Goal: Task Accomplishment & Management: Use online tool/utility

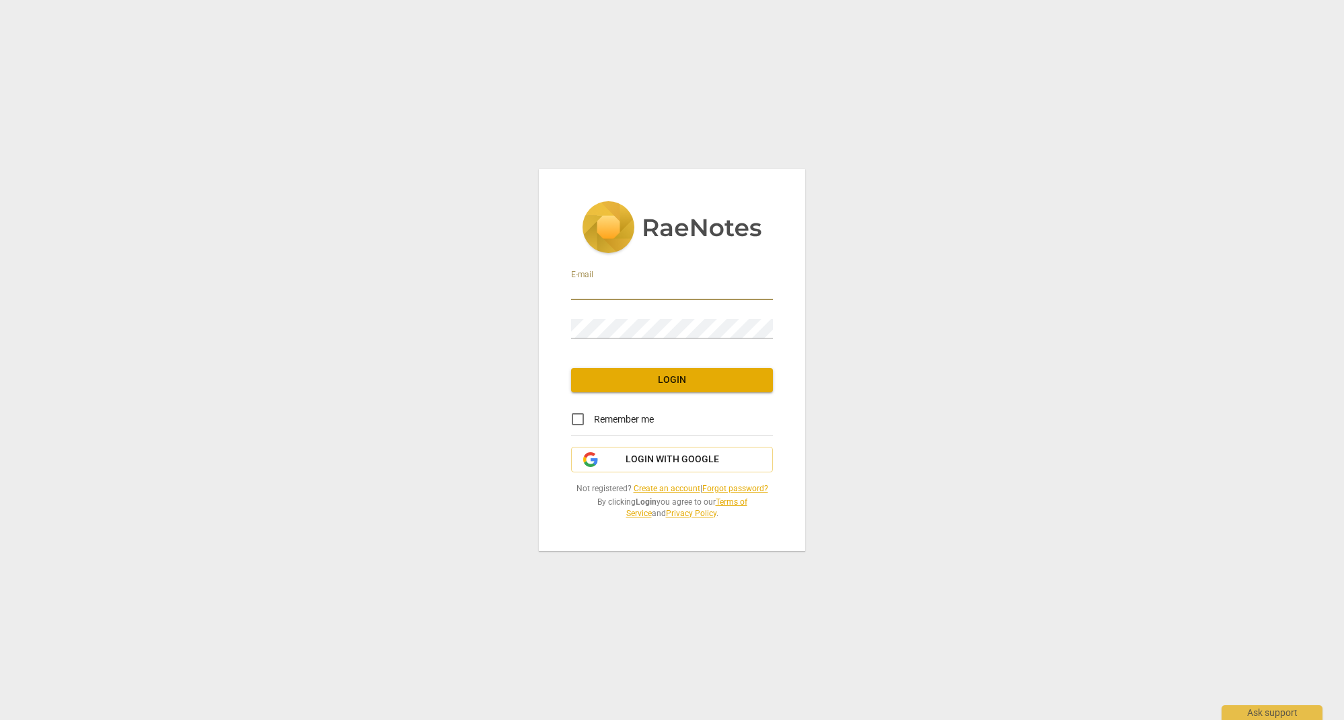
type input "laurabu1010@hotmail.com"
click at [706, 381] on span "Login" at bounding box center [672, 379] width 180 height 13
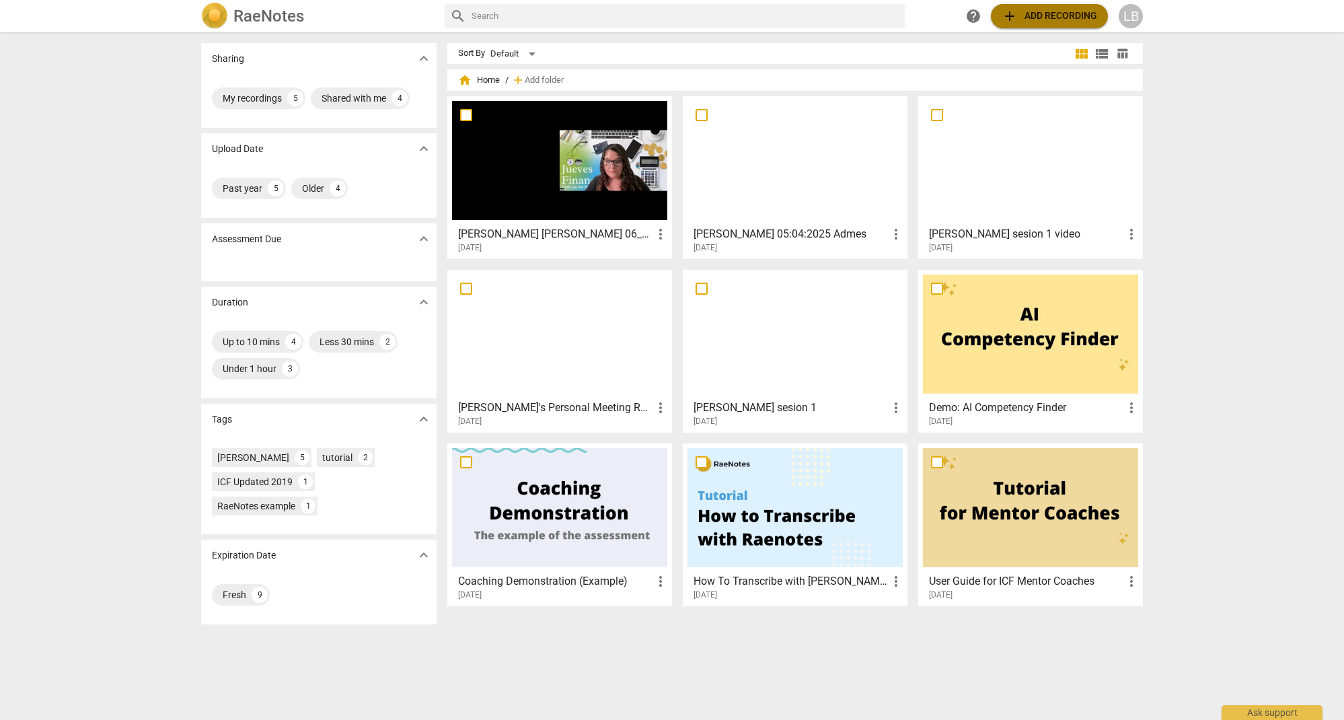
click at [1029, 20] on span "add Add recording" at bounding box center [1048, 16] width 95 height 16
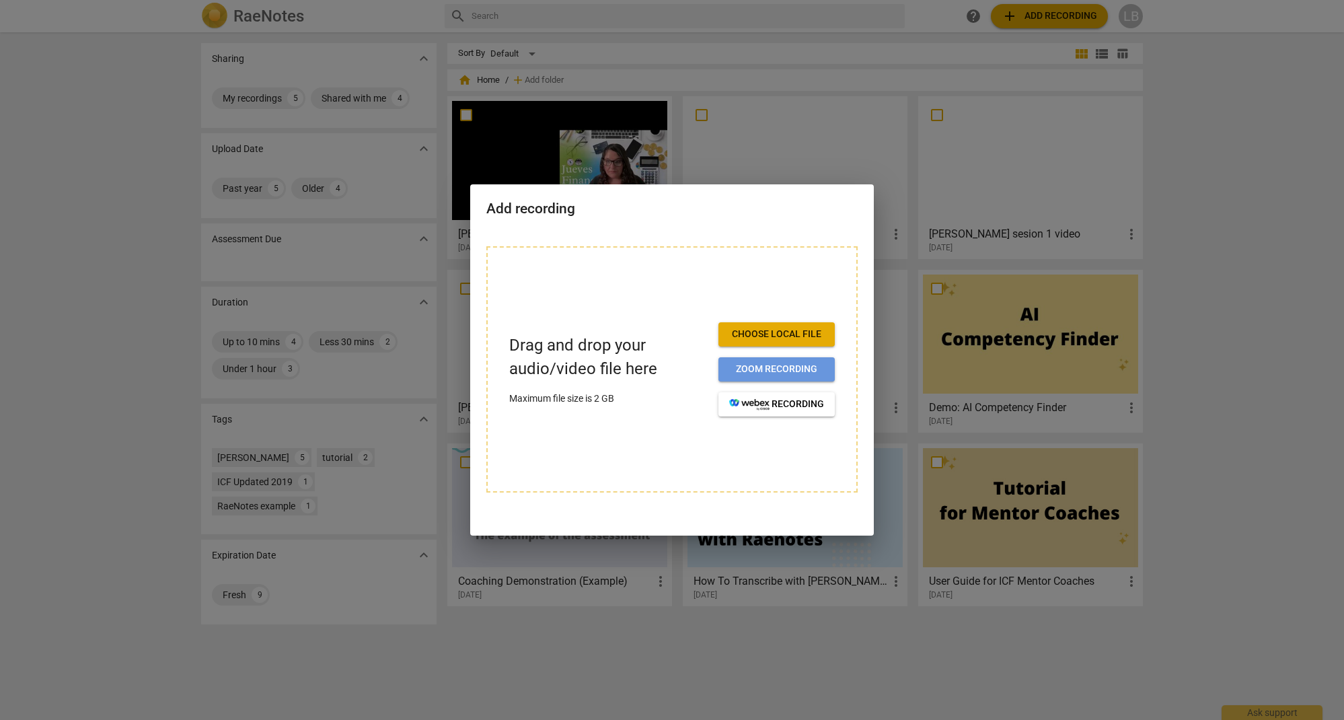
click at [774, 371] on span "Zoom recording" at bounding box center [776, 368] width 95 height 13
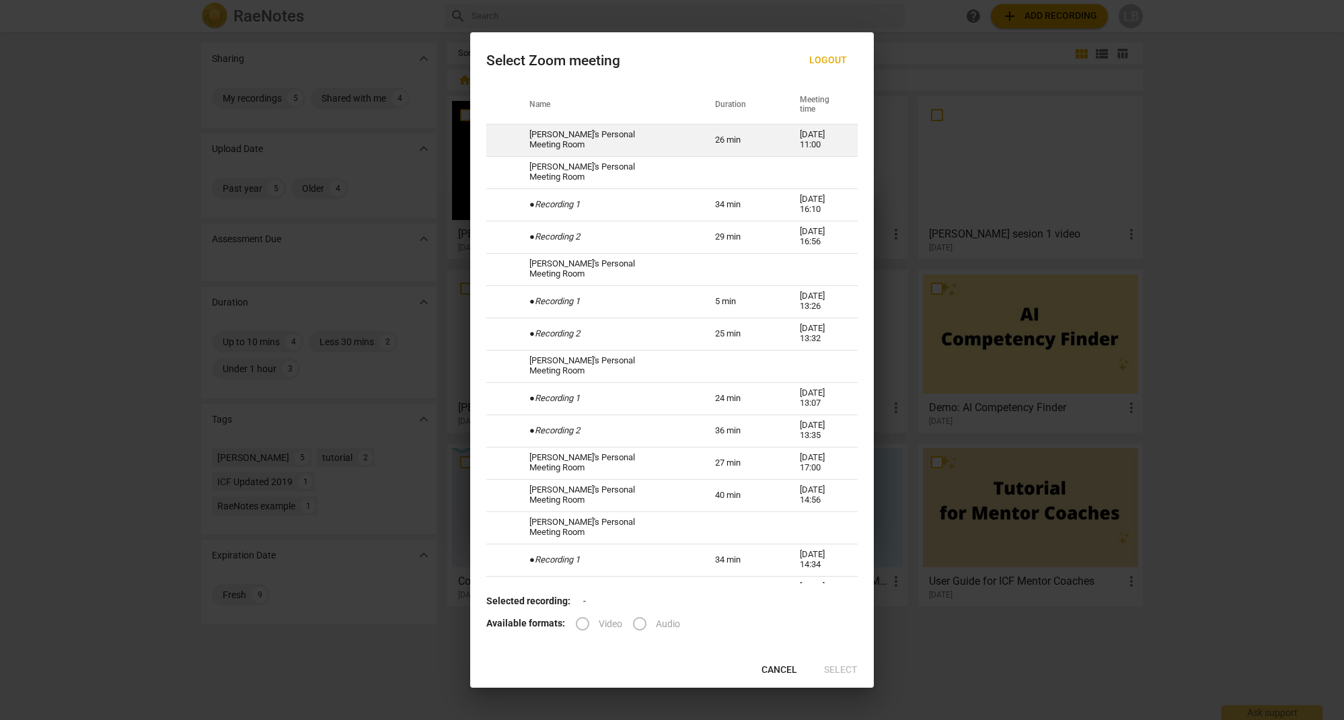
click at [590, 140] on td "[PERSON_NAME]'s Personal Meeting Room" at bounding box center [606, 140] width 186 height 32
radio input "true"
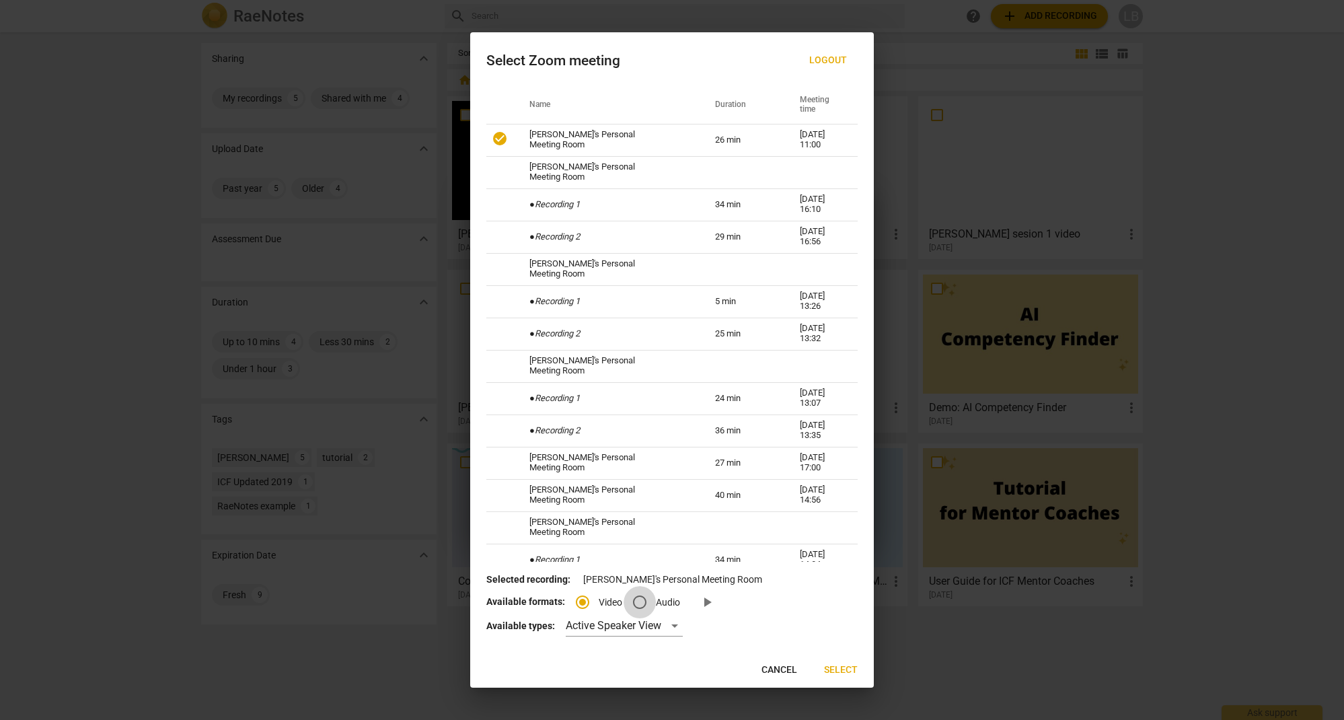
click at [638, 601] on input "Audio" at bounding box center [639, 602] width 32 height 32
radio input "true"
click at [833, 669] on span "Select" at bounding box center [841, 669] width 34 height 13
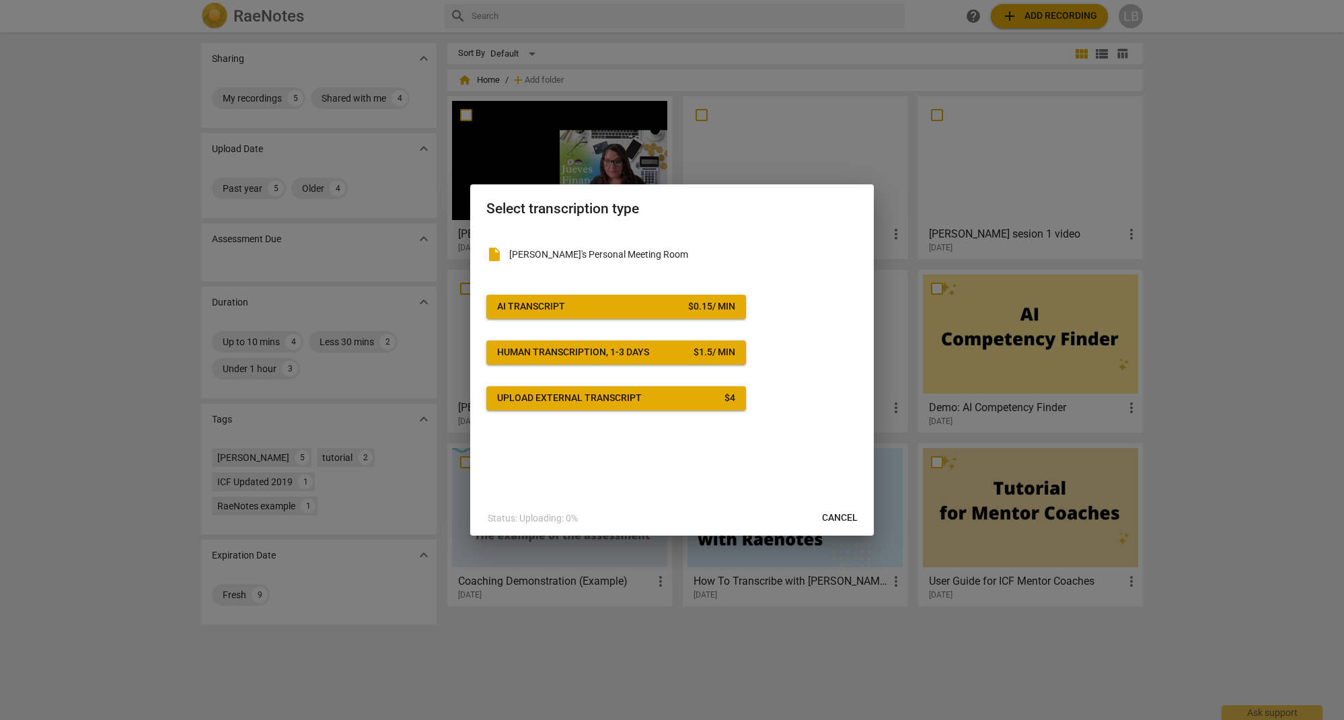
click at [629, 304] on span "AI Transcript $ 0.15 / min" at bounding box center [616, 306] width 238 height 13
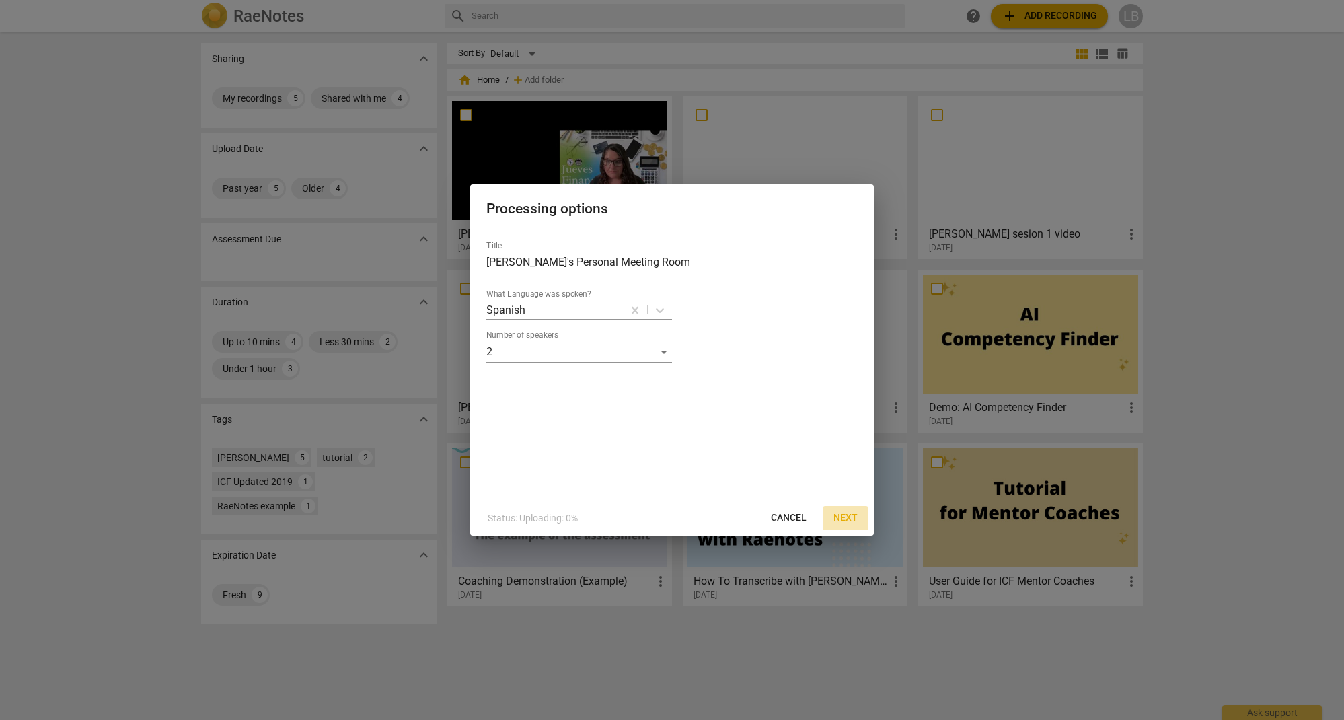
click at [852, 519] on span "Next" at bounding box center [845, 517] width 24 height 13
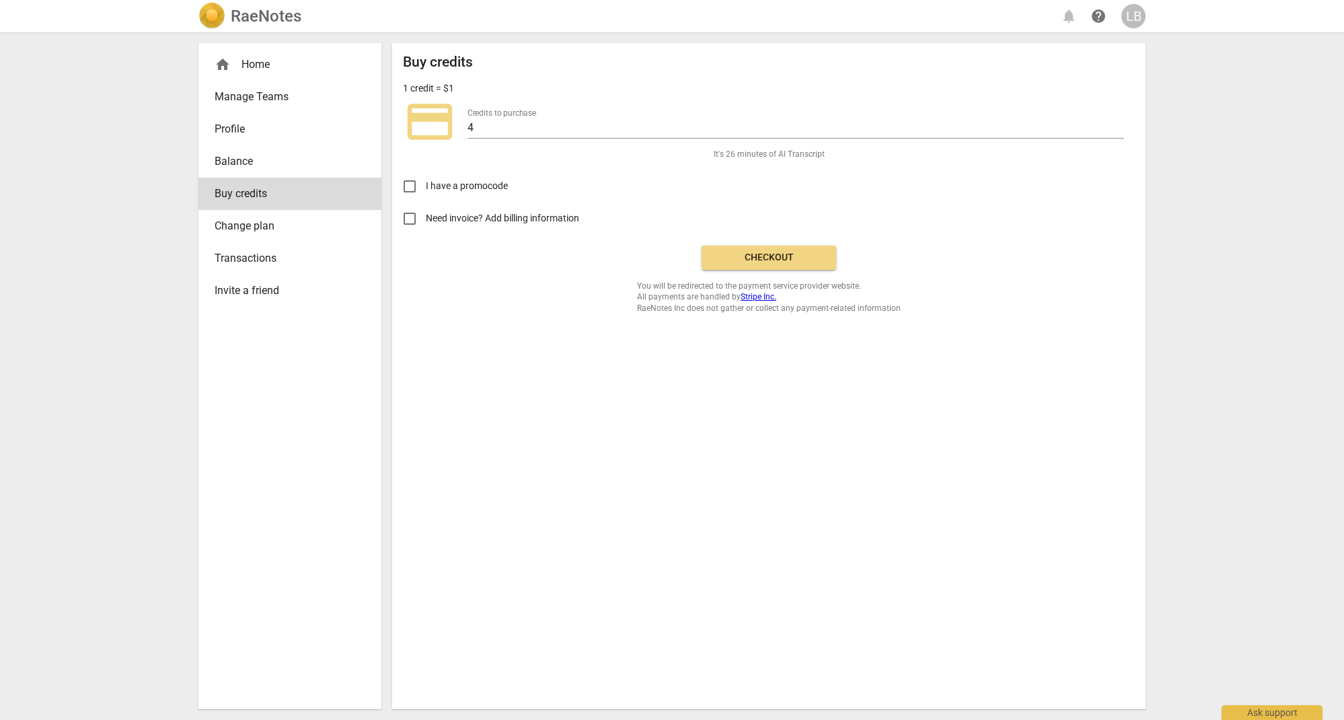
click at [769, 260] on span "Checkout" at bounding box center [768, 257] width 113 height 13
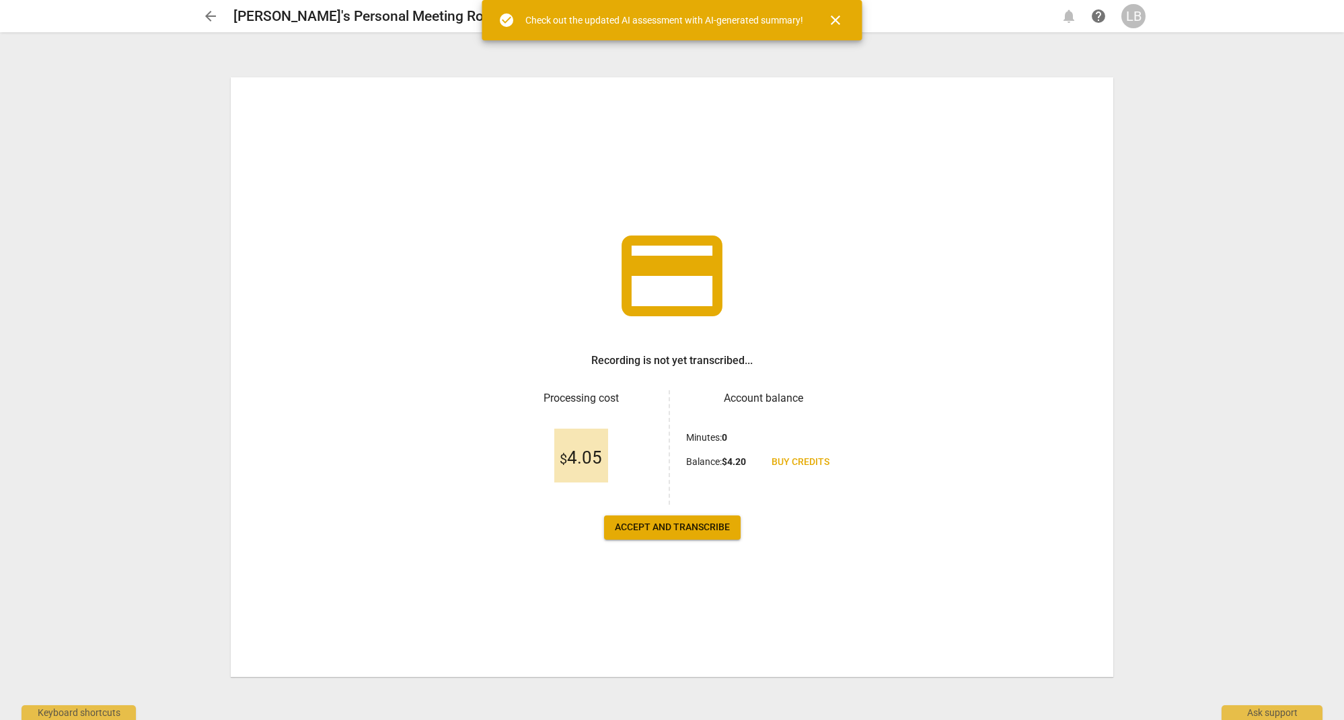
click at [666, 530] on span "Accept and transcribe" at bounding box center [672, 527] width 115 height 13
